Goal: Transaction & Acquisition: Purchase product/service

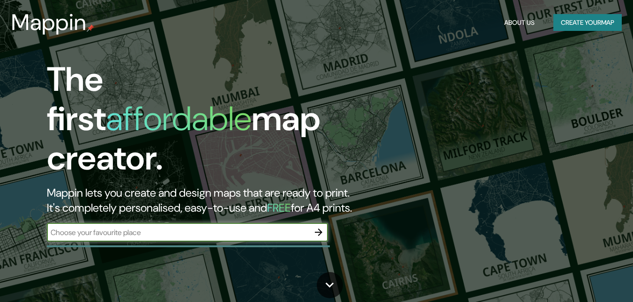
click at [104, 227] on input "text" at bounding box center [178, 232] width 263 height 11
type input "[GEOGRAPHIC_DATA]"
click at [318, 227] on icon "button" at bounding box center [318, 232] width 11 height 11
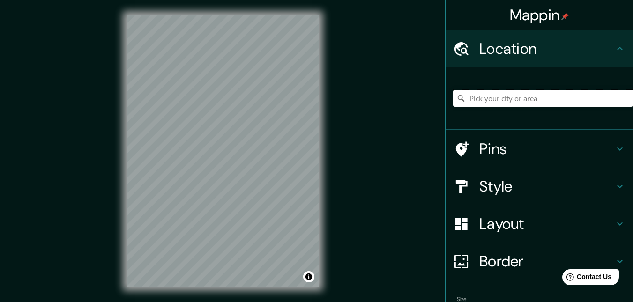
click at [501, 98] on input "Pick your city or area" at bounding box center [543, 98] width 180 height 17
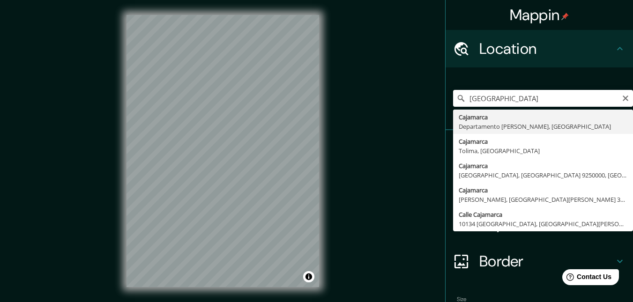
type input "Cajamarca, [GEOGRAPHIC_DATA][PERSON_NAME], [GEOGRAPHIC_DATA]"
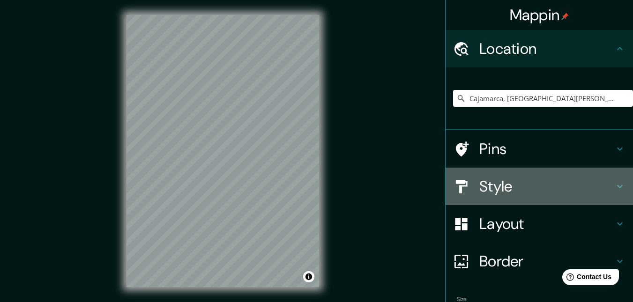
click at [498, 196] on h4 "Style" at bounding box center [547, 186] width 135 height 19
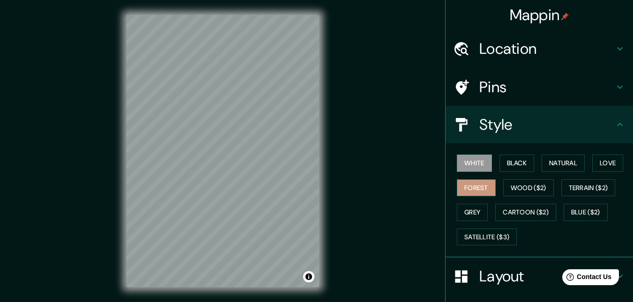
click at [475, 191] on button "Forest" at bounding box center [476, 188] width 39 height 17
click at [568, 162] on button "Natural" at bounding box center [563, 163] width 43 height 17
click at [472, 164] on button "White" at bounding box center [474, 163] width 35 height 17
click at [510, 164] on button "Black" at bounding box center [517, 163] width 35 height 17
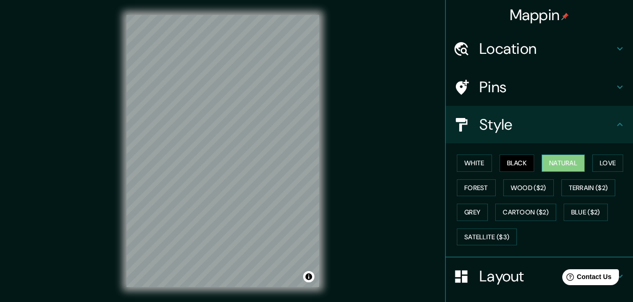
click at [560, 164] on button "Natural" at bounding box center [563, 163] width 43 height 17
click at [608, 168] on button "Love" at bounding box center [608, 163] width 31 height 17
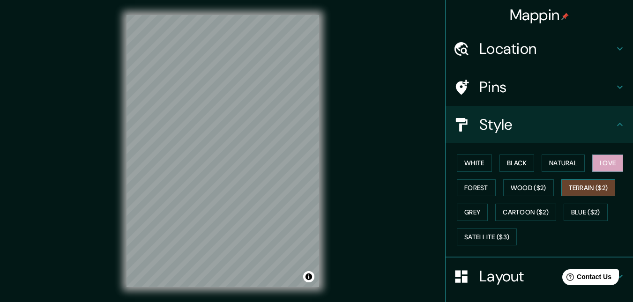
click at [604, 186] on button "Terrain ($2)" at bounding box center [589, 188] width 54 height 17
click at [521, 188] on button "Wood ($2)" at bounding box center [529, 188] width 51 height 17
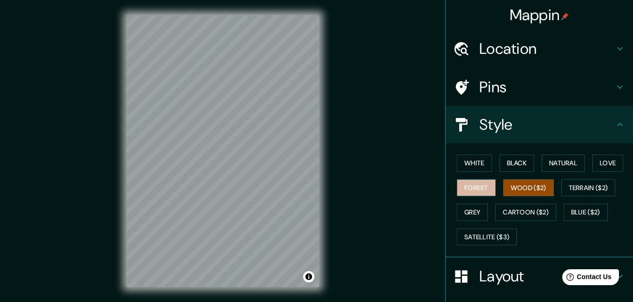
click at [471, 187] on button "Forest" at bounding box center [476, 188] width 39 height 17
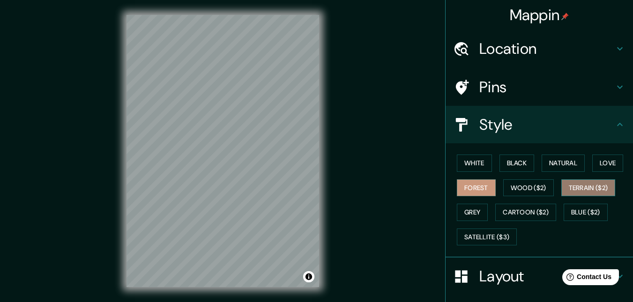
click at [575, 192] on button "Terrain ($2)" at bounding box center [589, 188] width 54 height 17
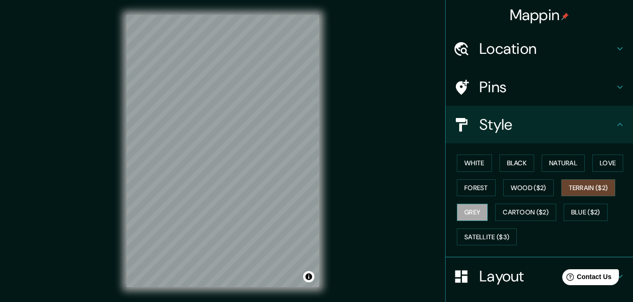
click at [459, 206] on button "Grey" at bounding box center [472, 212] width 31 height 17
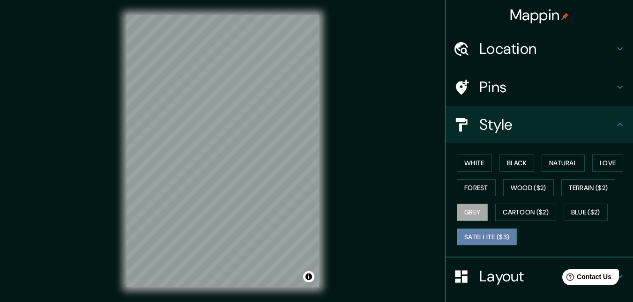
click at [472, 238] on button "Satellite ($3)" at bounding box center [487, 237] width 60 height 17
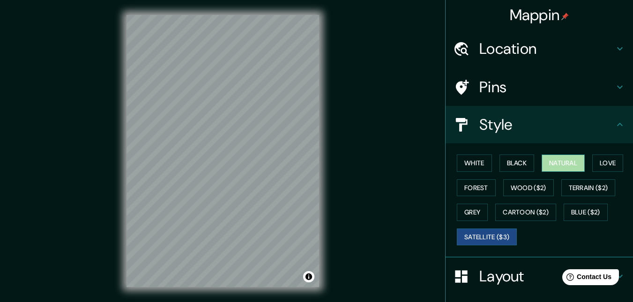
click at [566, 165] on button "Natural" at bounding box center [563, 163] width 43 height 17
